Goal: Task Accomplishment & Management: Use online tool/utility

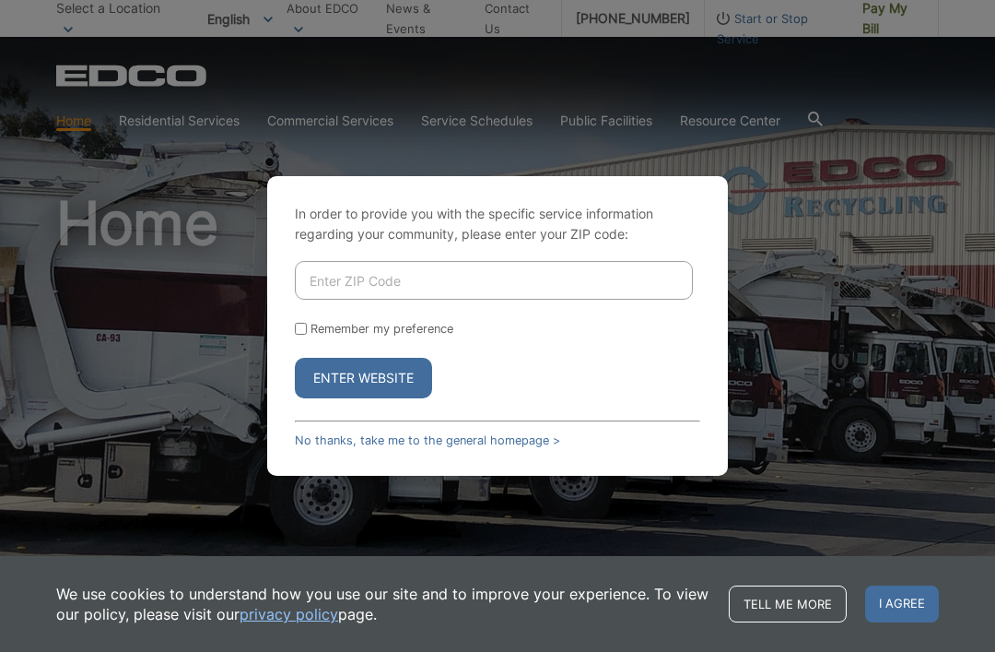
click at [541, 299] on input "Enter ZIP Code" at bounding box center [494, 280] width 398 height 39
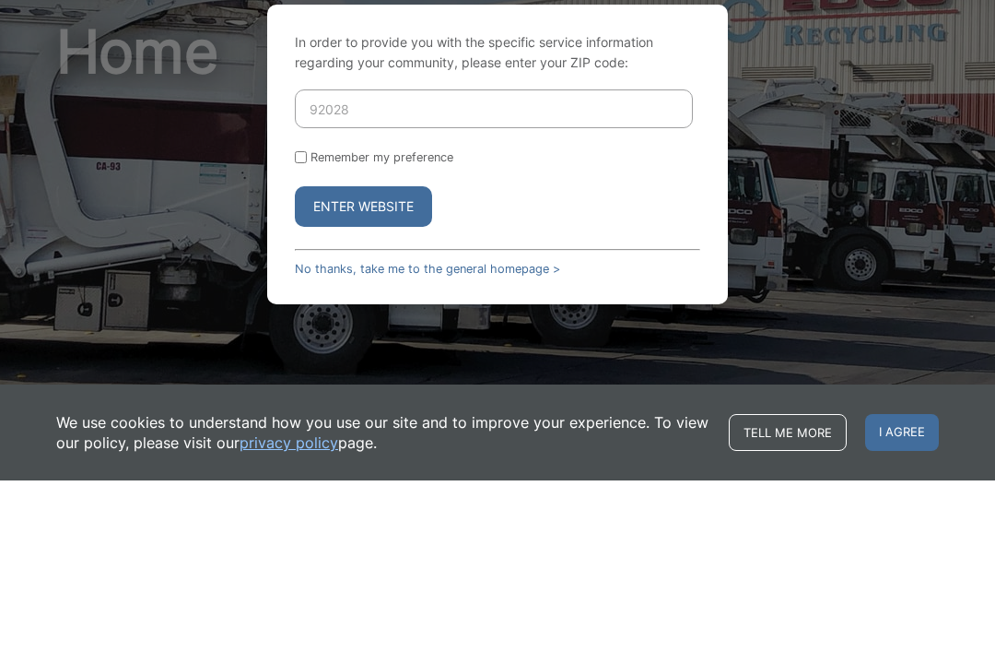
type input "92028"
click at [296, 323] on input "Remember my preference" at bounding box center [301, 329] width 12 height 12
checkbox input "true"
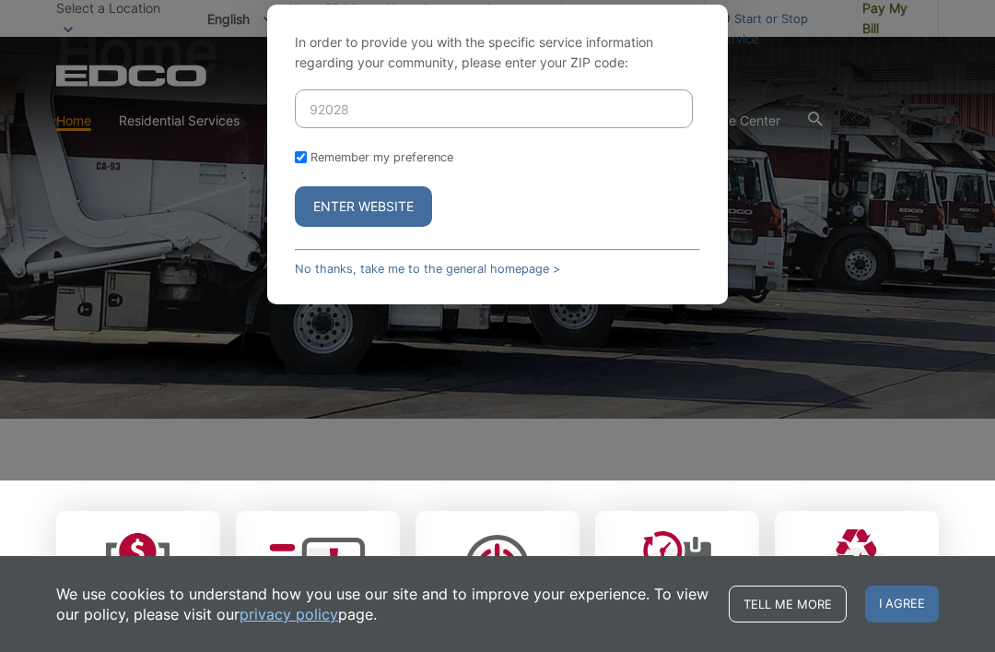
click at [397, 227] on button "Enter Website" at bounding box center [363, 206] width 137 height 41
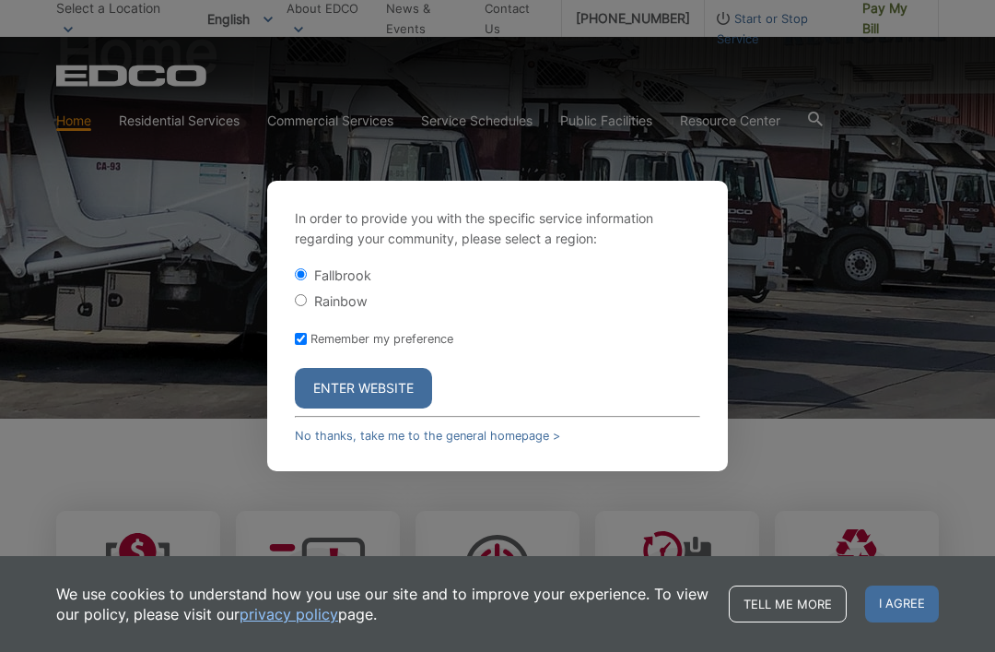
click at [416, 407] on button "Enter Website" at bounding box center [363, 388] width 137 height 41
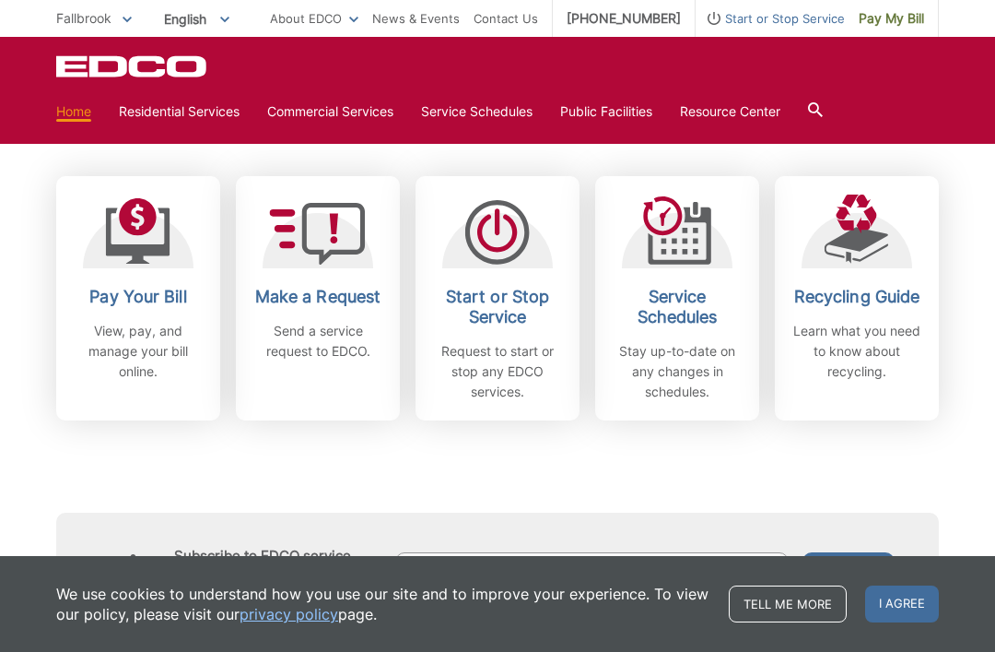
scroll to position [511, 0]
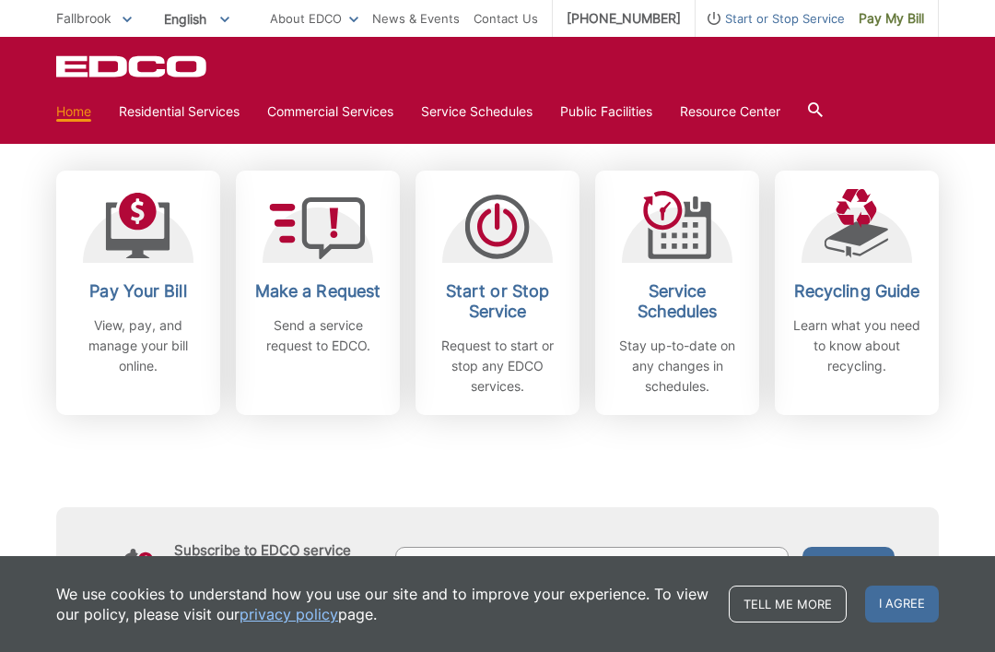
click at [151, 241] on icon at bounding box center [138, 230] width 65 height 56
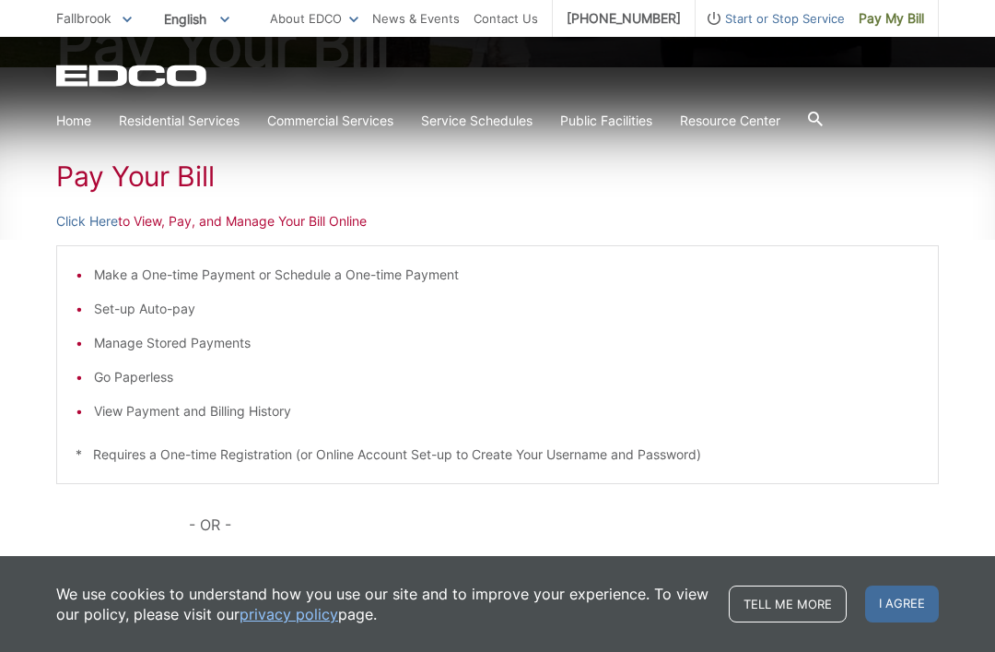
scroll to position [248, 0]
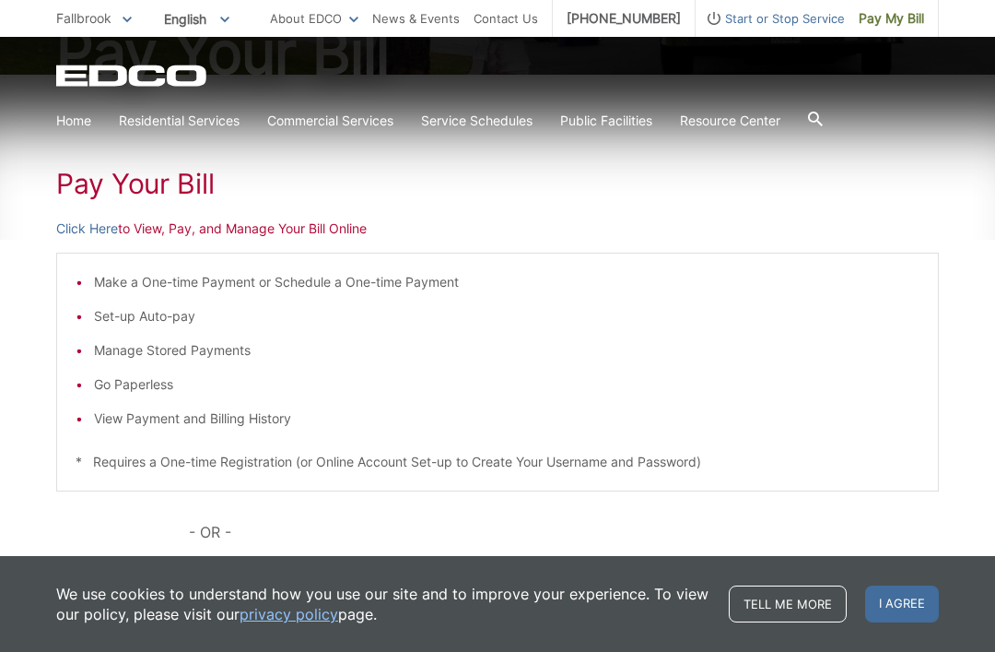
click at [259, 230] on p "Click Here to View, Pay, and Manage Your Bill Online" at bounding box center [497, 228] width 883 height 20
click at [162, 240] on div "Pay Your [PERSON_NAME] Here to View, Pay, and Manage Your Bill Online Make a On…" at bounding box center [497, 446] width 883 height 743
click at [95, 235] on link "Click Here" at bounding box center [87, 228] width 62 height 20
